Goal: Information Seeking & Learning: Learn about a topic

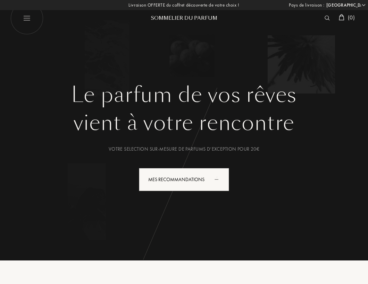
select select "FR"
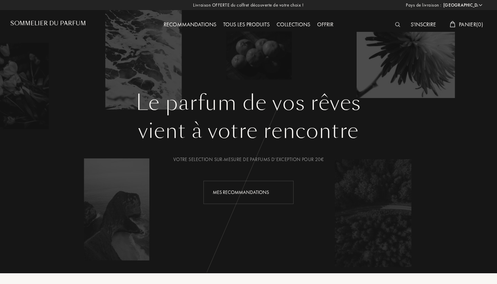
click at [232, 193] on div "Mes Recommandations" at bounding box center [249, 192] width 90 height 23
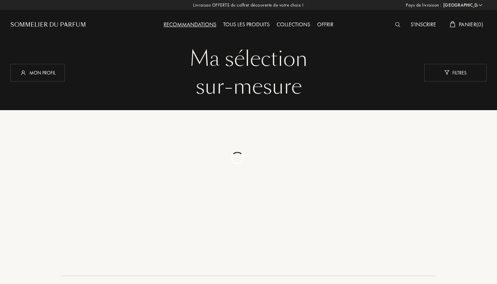
select select "FR"
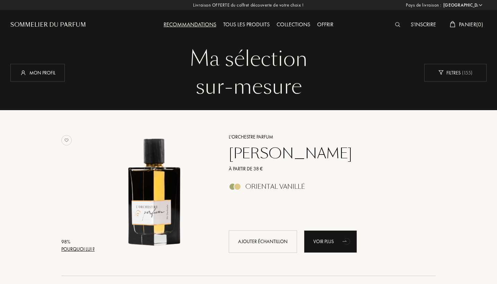
click at [179, 31] on div "Recommandations Tous les produits Collections Offrir" at bounding box center [249, 19] width 238 height 38
click at [179, 24] on div "Recommandations" at bounding box center [190, 24] width 60 height 9
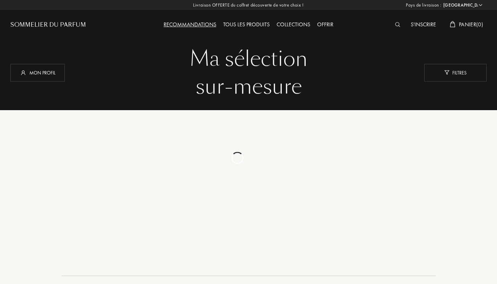
select select "FR"
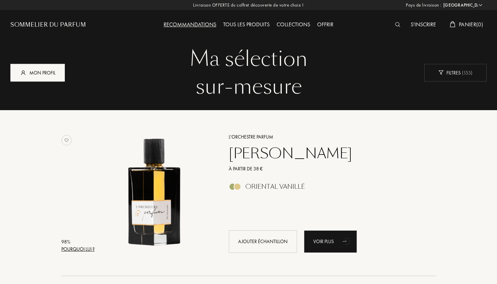
click at [31, 67] on div "Mon profil" at bounding box center [37, 73] width 54 height 18
select select "FR"
click at [227, 21] on div "Tous les produits" at bounding box center [246, 24] width 53 height 9
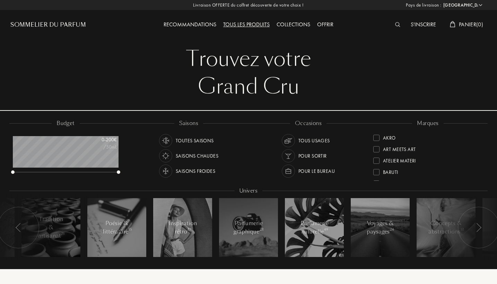
select select "FR"
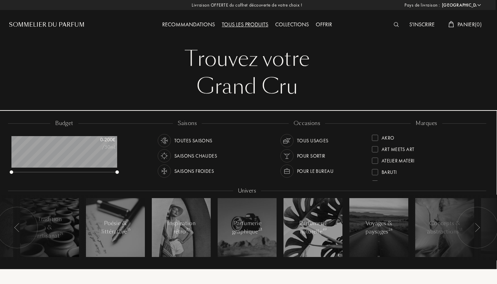
scroll to position [8, 1]
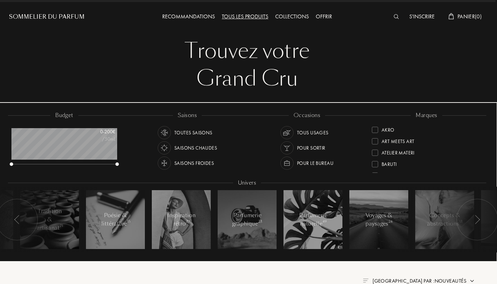
click at [295, 16] on div "Collections" at bounding box center [292, 16] width 41 height 9
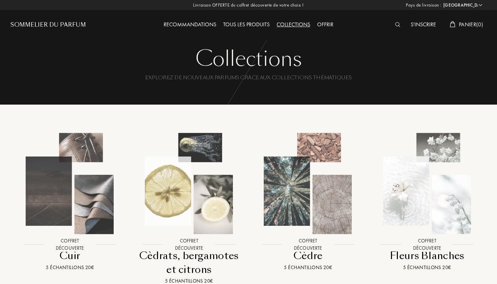
select select "FR"
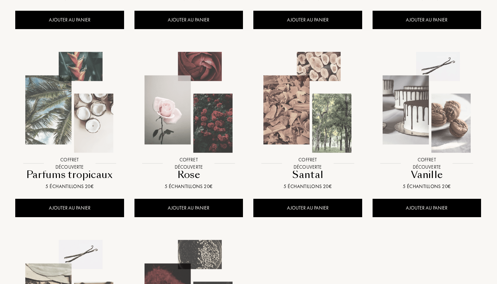
scroll to position [472, 0]
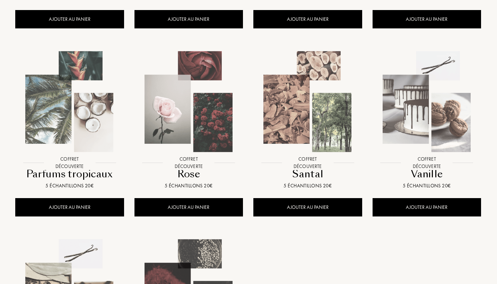
click at [337, 135] on img at bounding box center [307, 101] width 107 height 107
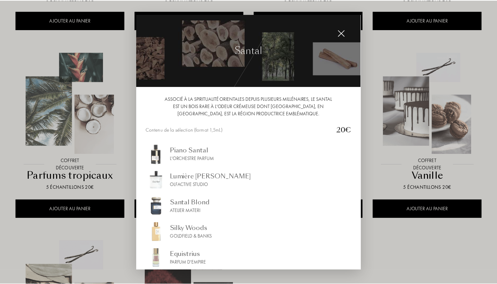
scroll to position [0, 0]
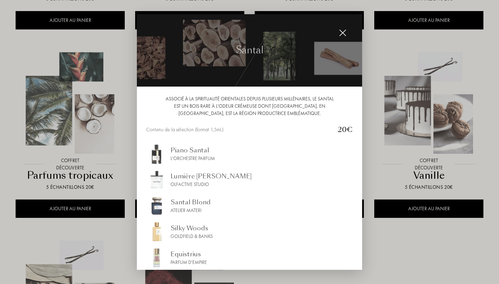
click at [346, 31] on img at bounding box center [343, 33] width 8 height 8
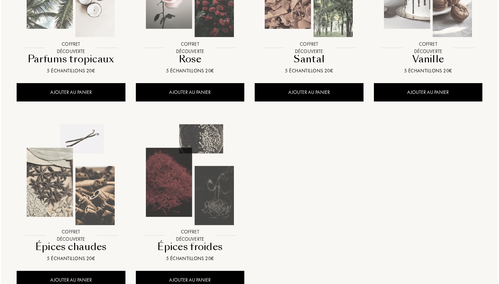
scroll to position [511, 0]
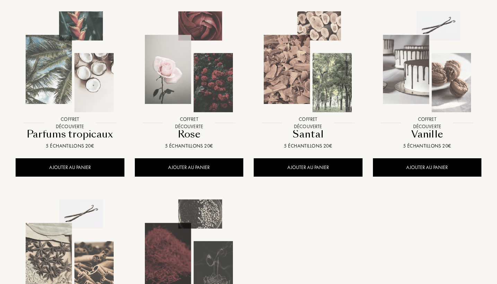
click at [314, 87] on img at bounding box center [308, 61] width 107 height 107
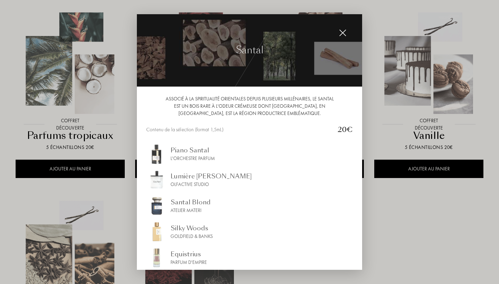
click at [195, 151] on div "Piano Santal" at bounding box center [193, 150] width 44 height 9
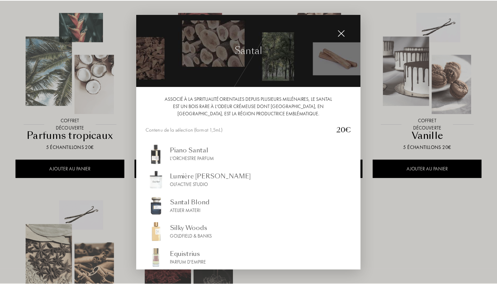
scroll to position [17, 0]
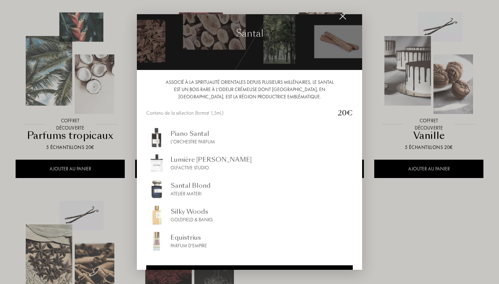
click at [204, 160] on div "Lumière Blanche" at bounding box center [211, 159] width 81 height 9
click at [193, 188] on div "Santal Blond" at bounding box center [191, 185] width 40 height 9
click at [208, 244] on div "Equistrius Parfum d'Empire" at bounding box center [249, 241] width 207 height 21
click at [340, 17] on img at bounding box center [343, 16] width 8 height 8
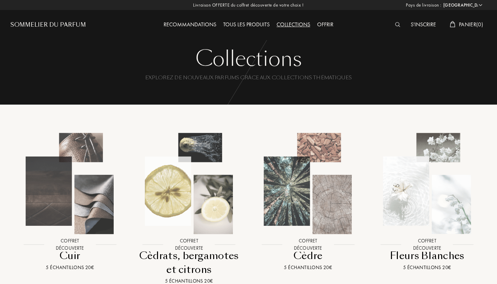
scroll to position [0, 0]
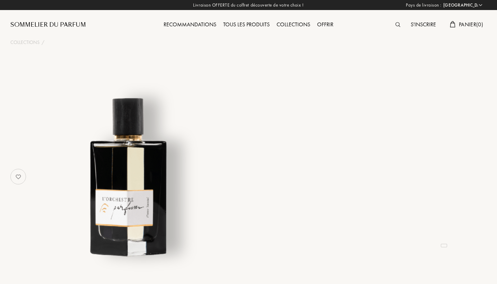
select select "FR"
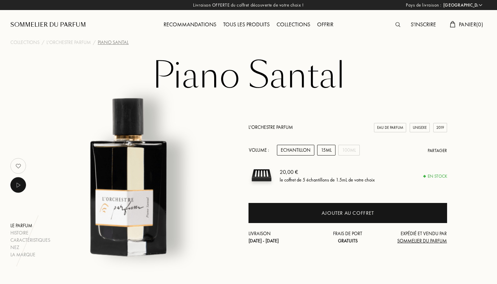
click at [332, 150] on div "15mL" at bounding box center [326, 150] width 18 height 11
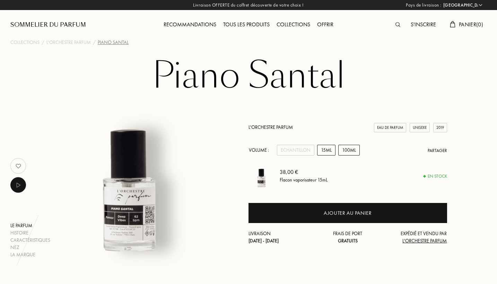
click at [340, 150] on div "100mL" at bounding box center [348, 150] width 21 height 11
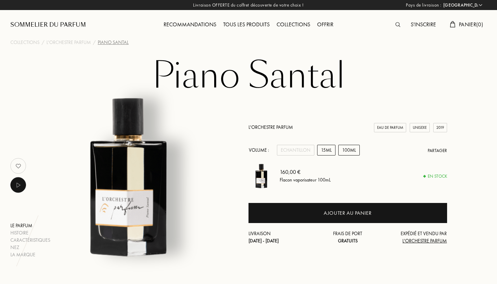
click at [335, 148] on div "15mL" at bounding box center [326, 150] width 18 height 11
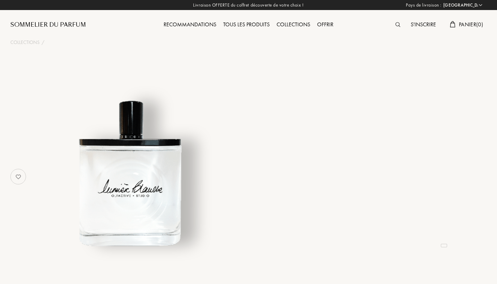
select select "FR"
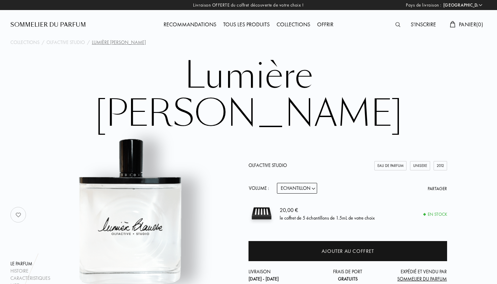
scroll to position [10, 0]
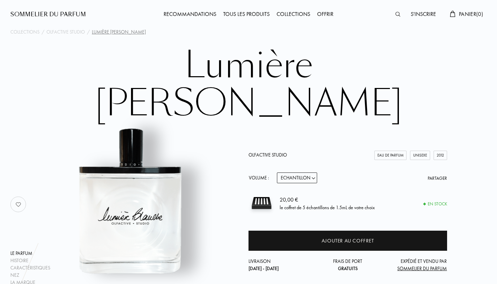
select select "2"
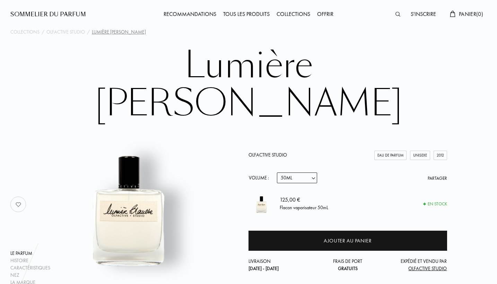
scroll to position [0, 0]
click at [256, 11] on div "Tous les produits" at bounding box center [246, 14] width 53 height 9
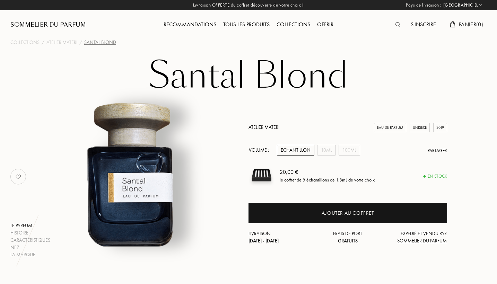
select select "FR"
click at [325, 147] on div "10mL" at bounding box center [326, 150] width 19 height 11
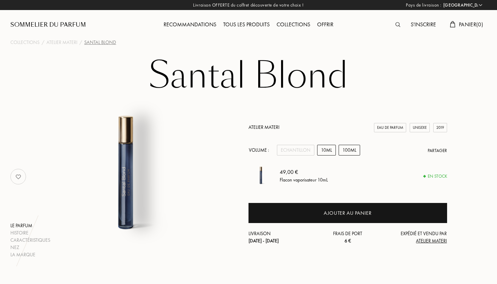
click at [343, 151] on div "100mL" at bounding box center [349, 150] width 21 height 11
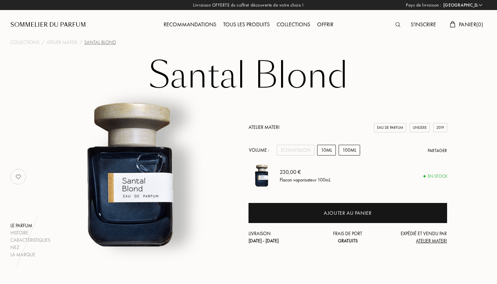
click at [331, 153] on div "10mL" at bounding box center [326, 150] width 19 height 11
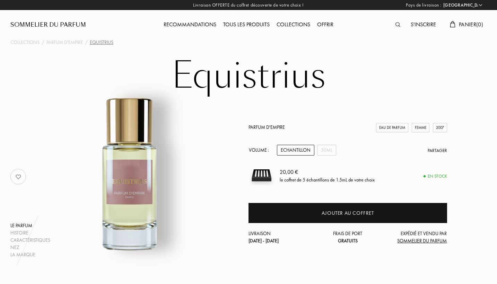
select select "FR"
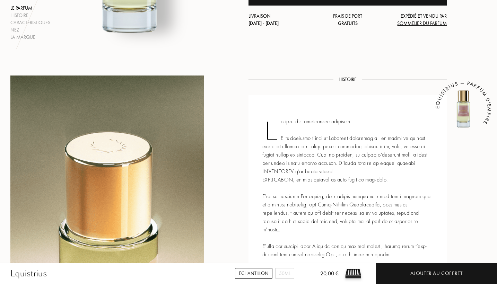
scroll to position [263, 0]
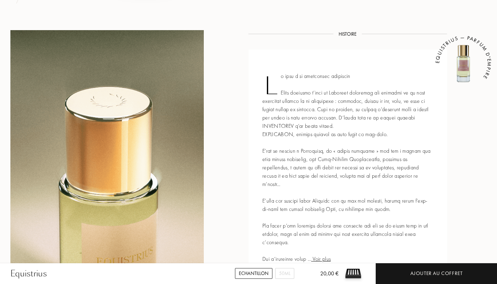
click at [308, 113] on div "Voir plus EQUISTRIUS — PARFUM D'EMPIRE" at bounding box center [348, 168] width 199 height 236
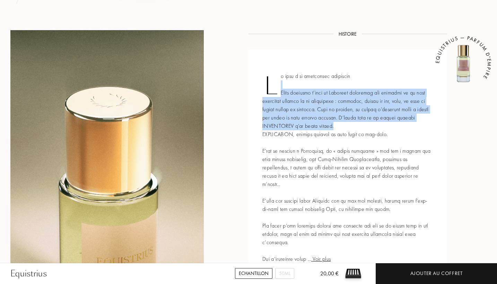
click at [308, 113] on div "Voir plus EQUISTRIUS — PARFUM D'EMPIRE" at bounding box center [348, 168] width 199 height 236
click at [317, 130] on div "Voir plus EQUISTRIUS — PARFUM D'EMPIRE" at bounding box center [348, 168] width 199 height 236
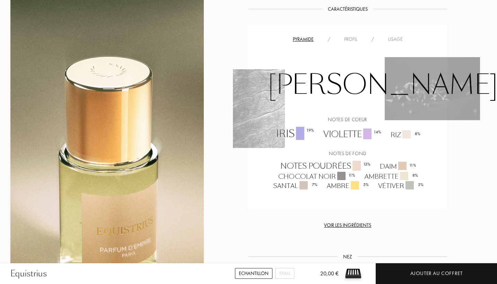
scroll to position [607, 0]
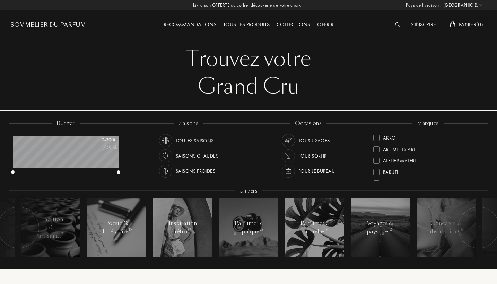
select select "FR"
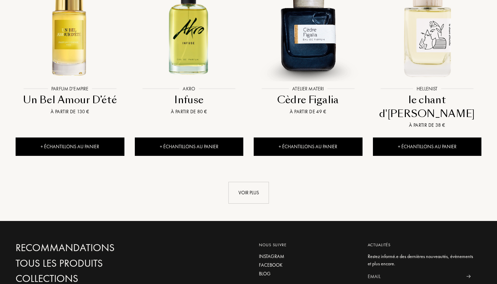
scroll to position [767, 0]
